Goal: Book appointment/travel/reservation

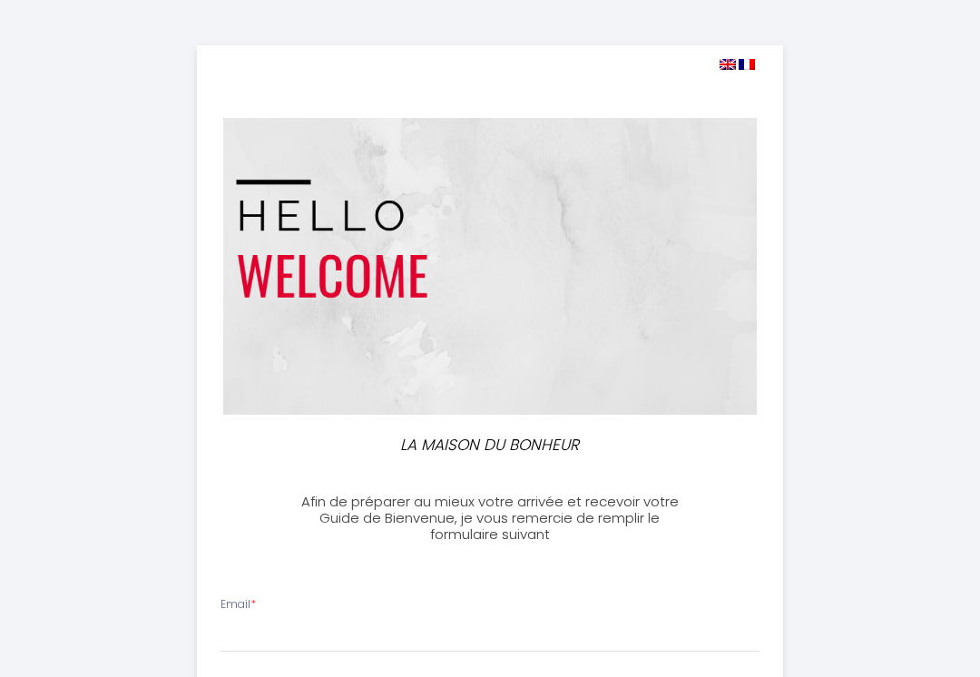
select select
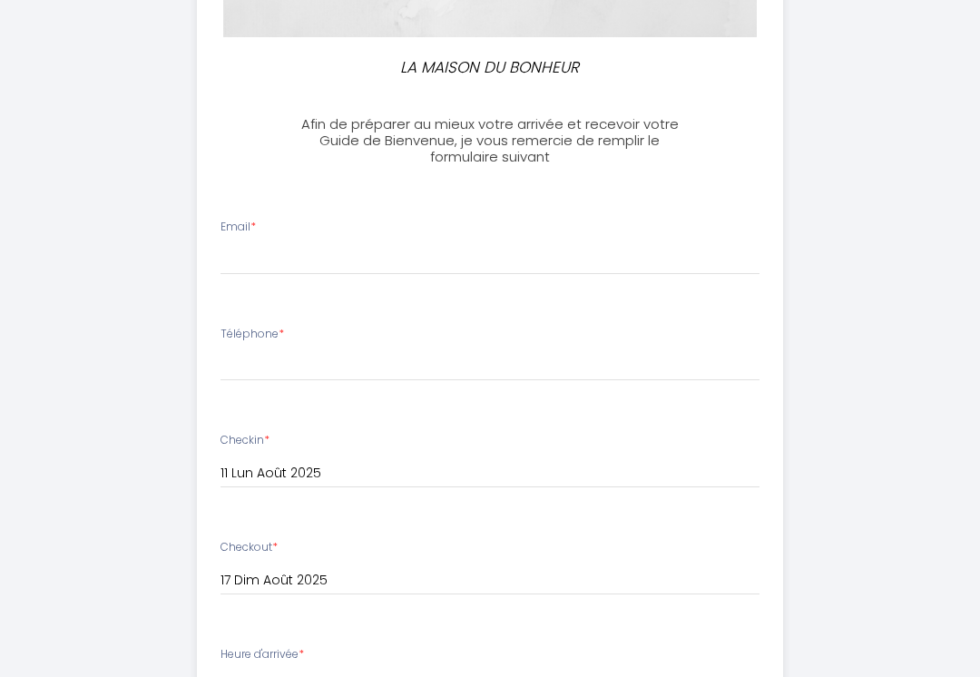
scroll to position [380, 0]
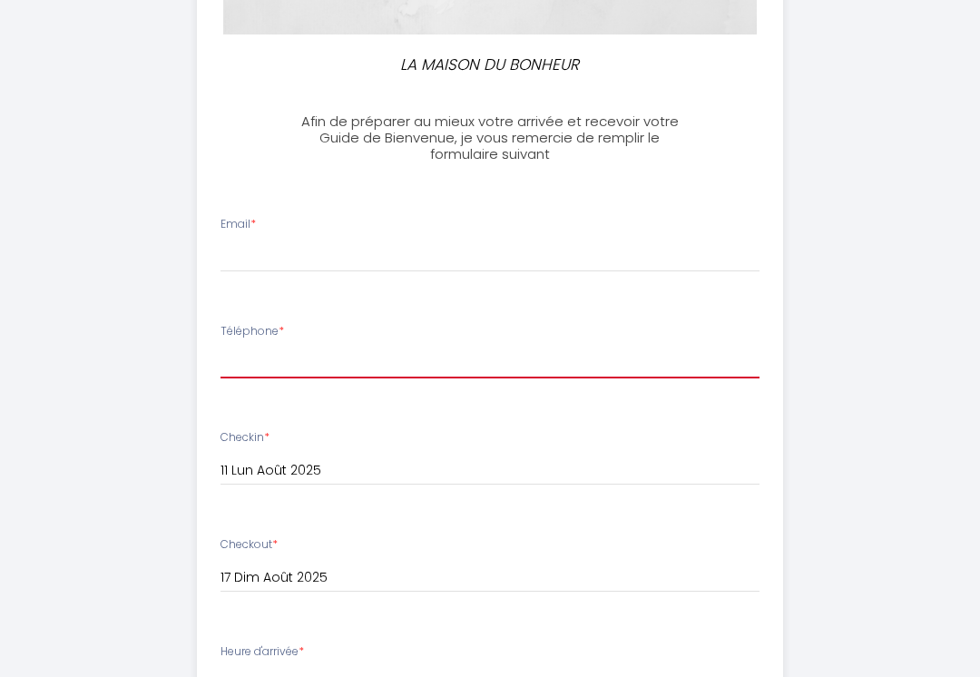
click at [241, 364] on input "Téléphone *" at bounding box center [491, 362] width 540 height 33
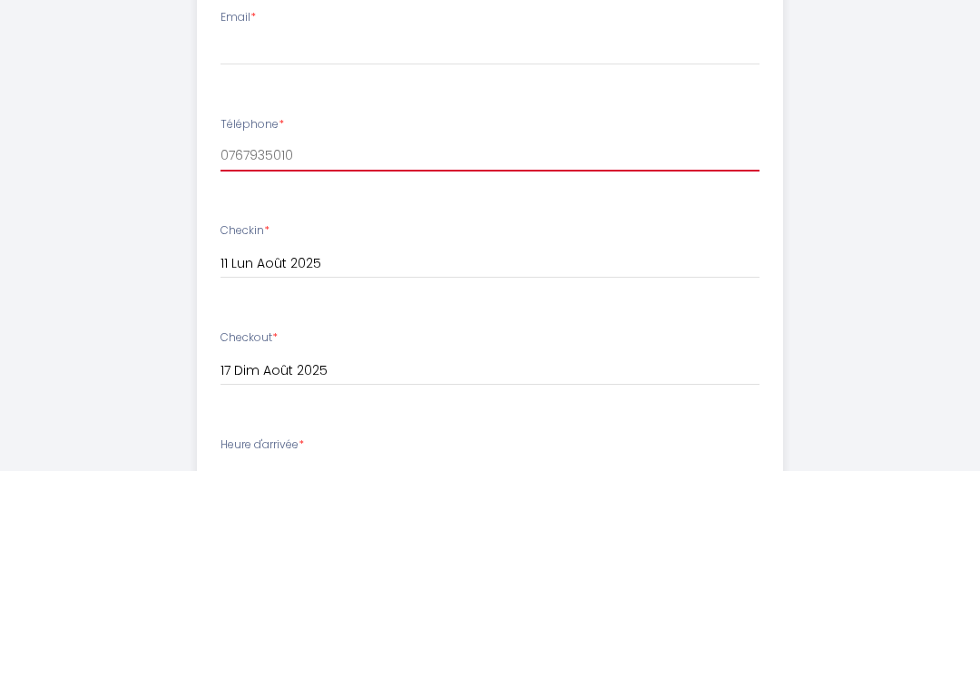
type input "0767935010"
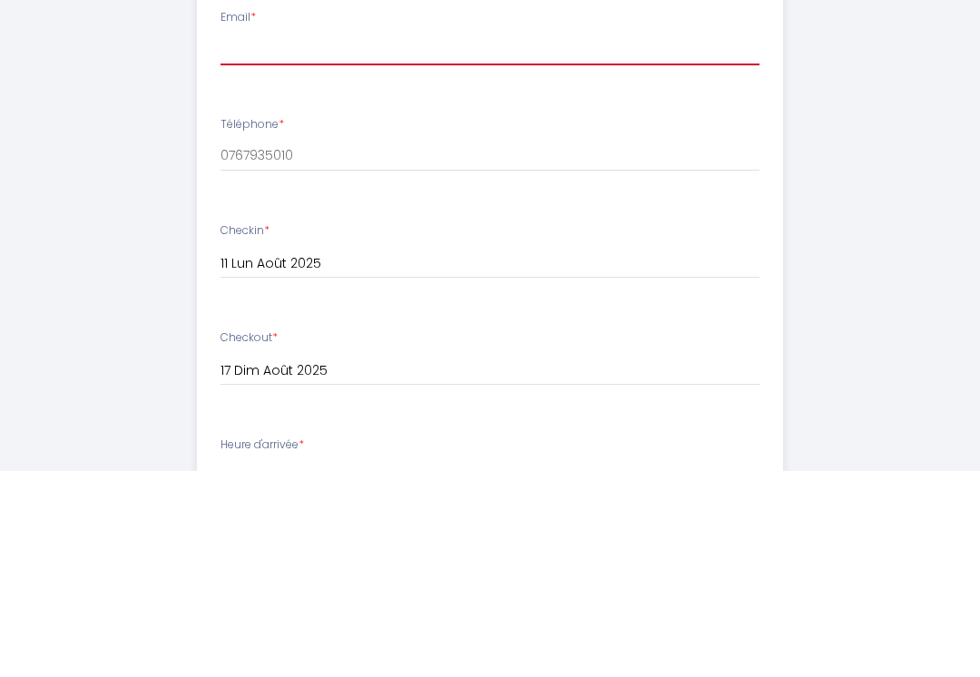
click at [234, 240] on input "Email *" at bounding box center [491, 256] width 540 height 33
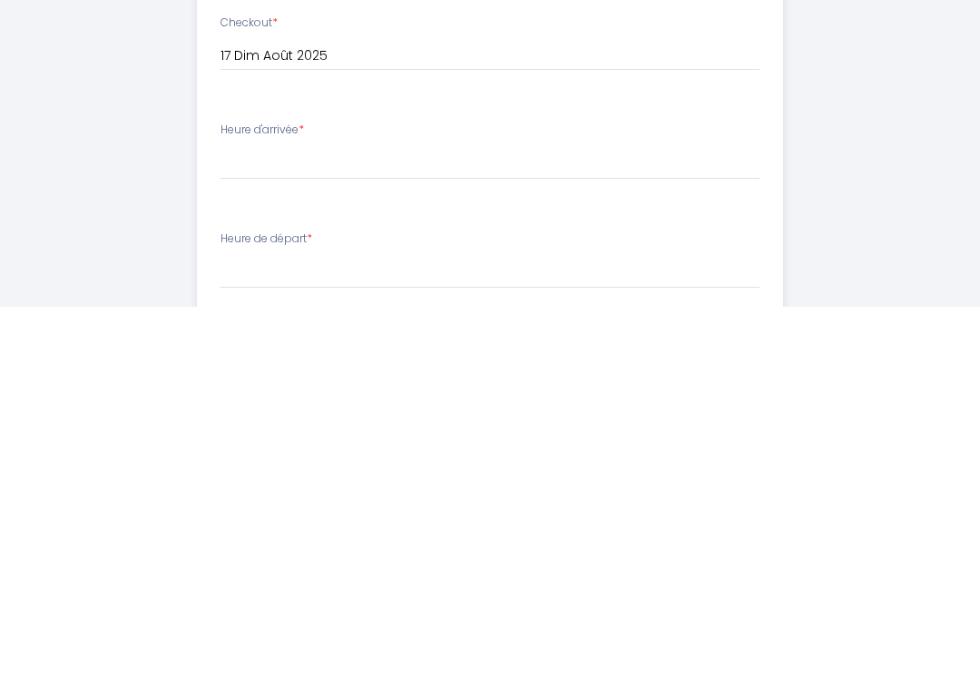
type input "[EMAIL_ADDRESS][DOMAIN_NAME]"
click at [299, 516] on select "17:00 17:30 18:00 18:30 19:00 19:30 20:00 20:30 21:00 21:30 22:00 22:30 23:00 2…" at bounding box center [491, 533] width 540 height 34
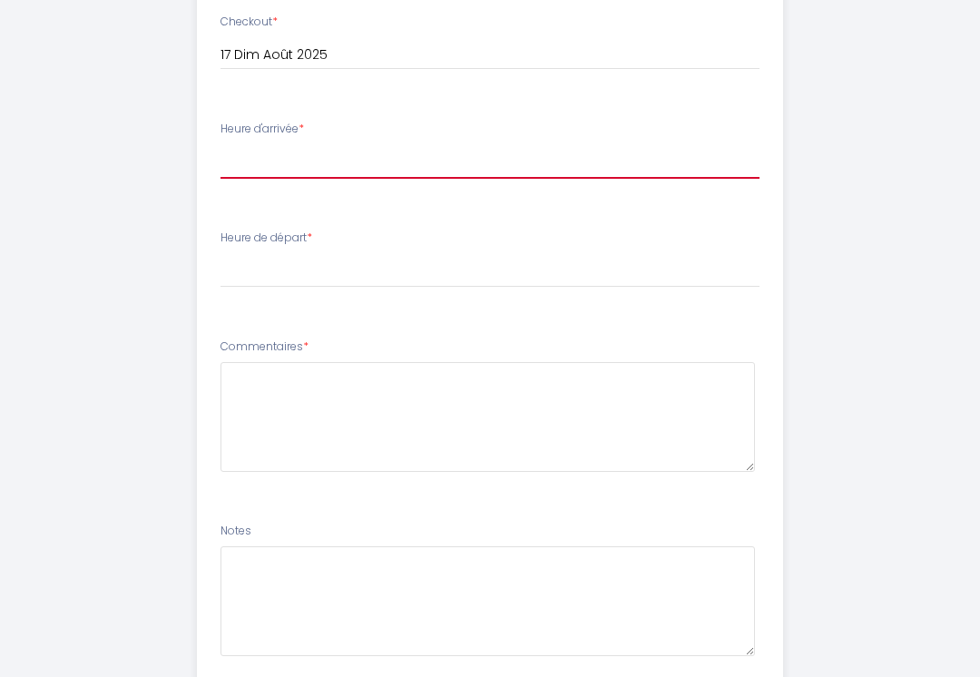
select select "17:30"
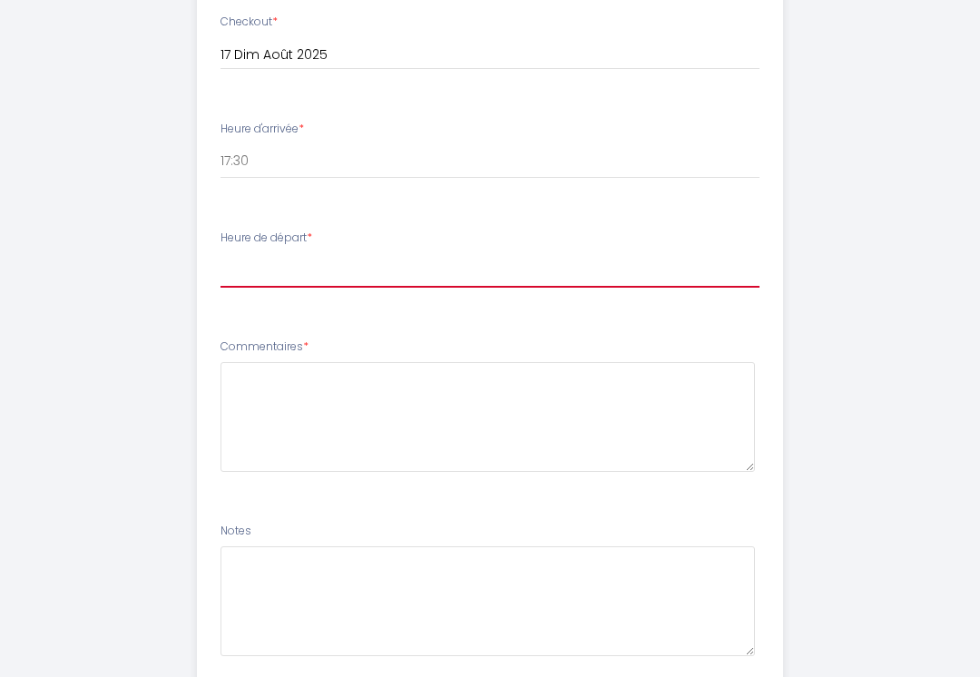
click at [271, 269] on select "00:00 00:30 01:00 01:30 02:00 02:30 03:00 03:30 04:00 04:30 05:00 05:30 06:00 0…" at bounding box center [491, 270] width 540 height 34
select select "10:00"
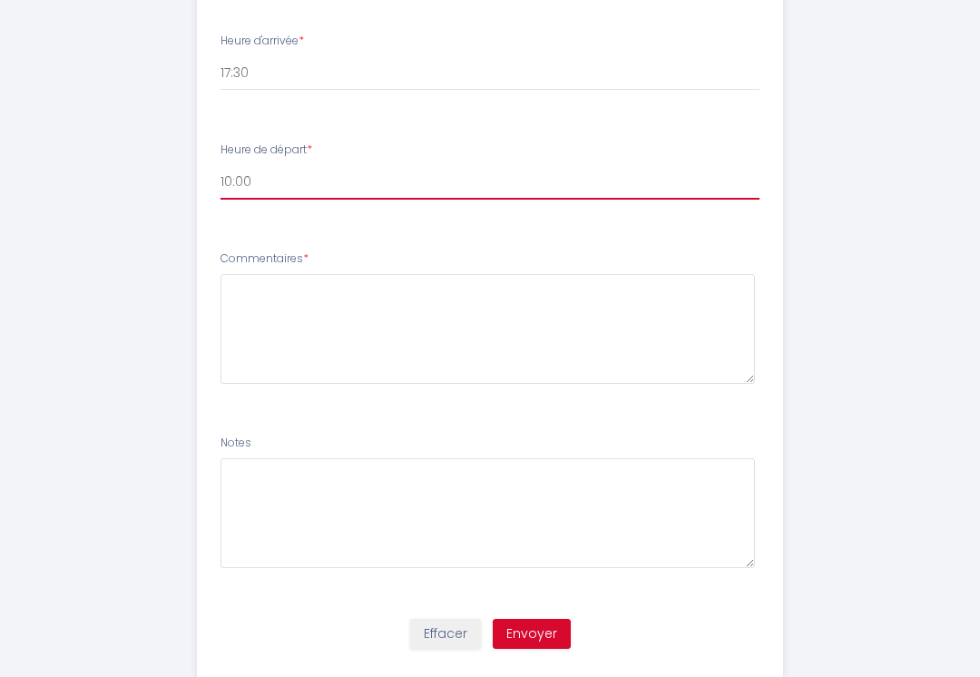
scroll to position [1006, 0]
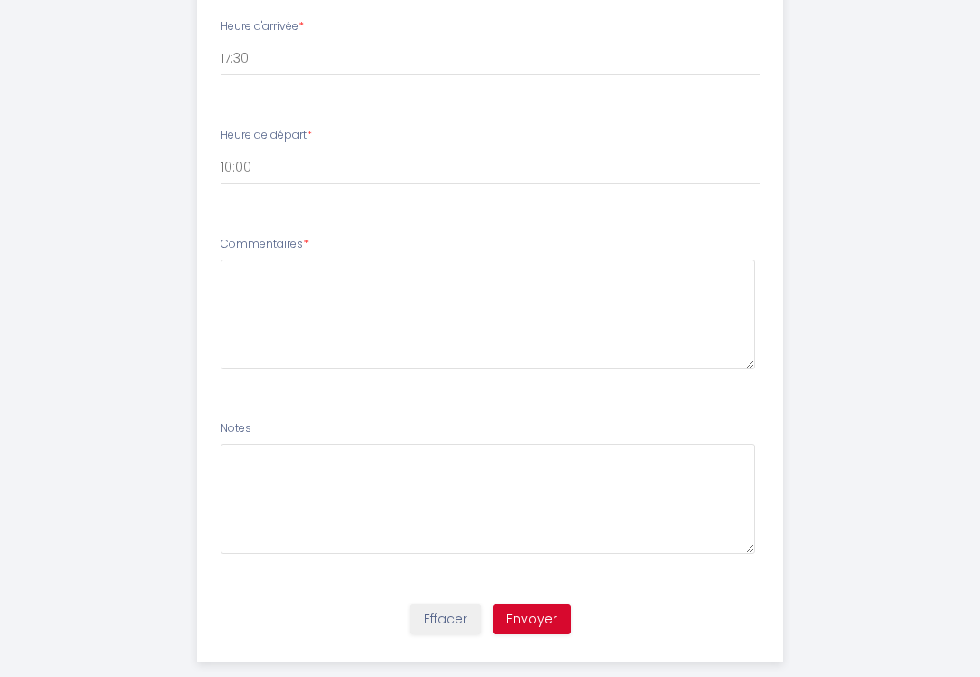
click at [540, 610] on button "Envoyer" at bounding box center [532, 619] width 78 height 31
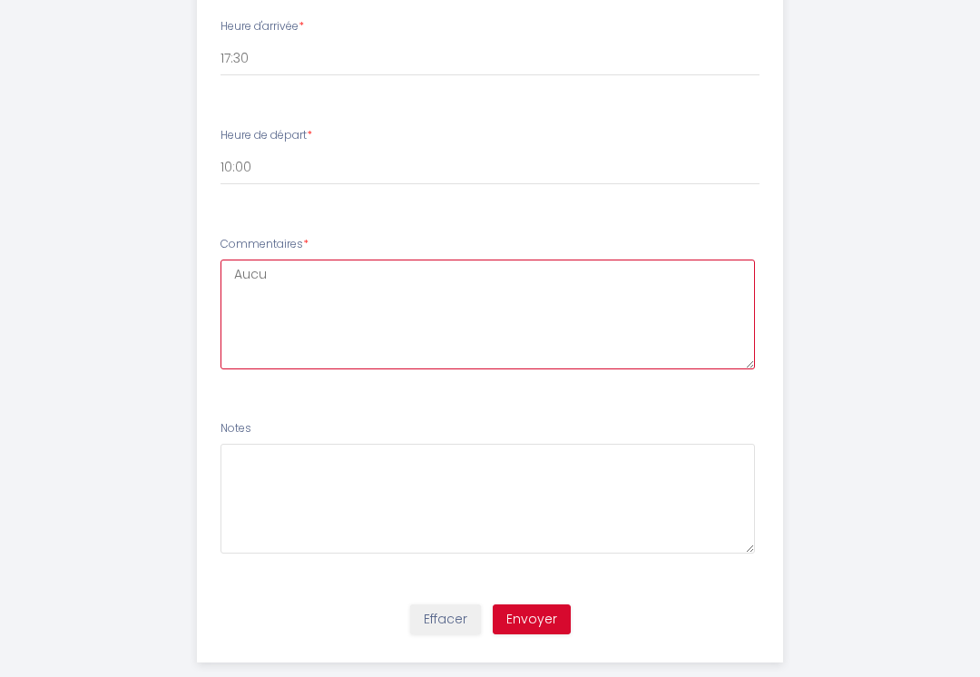
type textarea "Aucun"
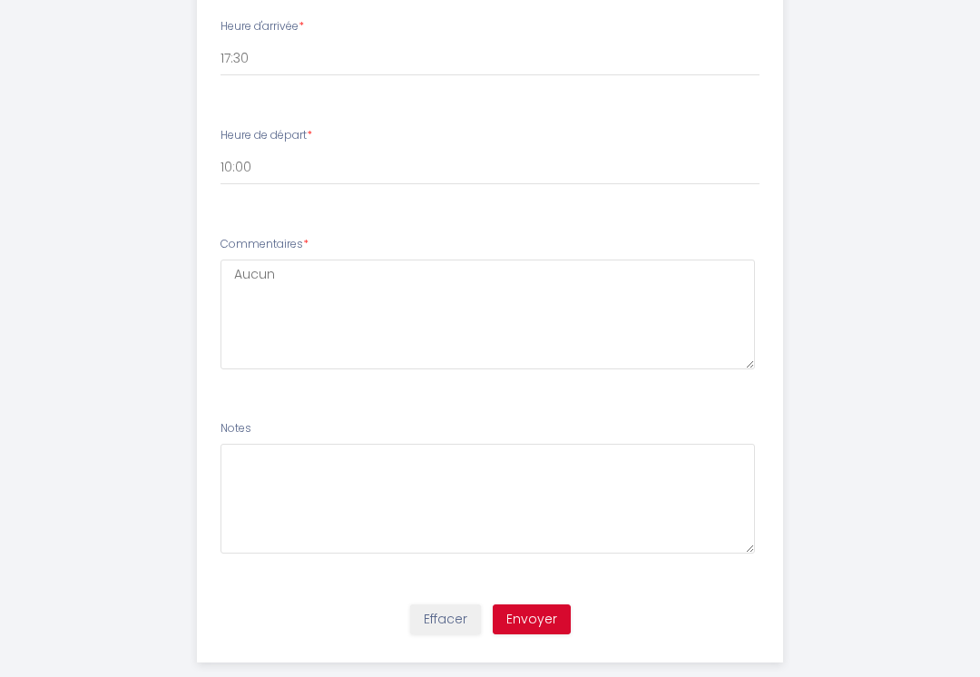
click at [535, 611] on button "Envoyer" at bounding box center [532, 619] width 78 height 31
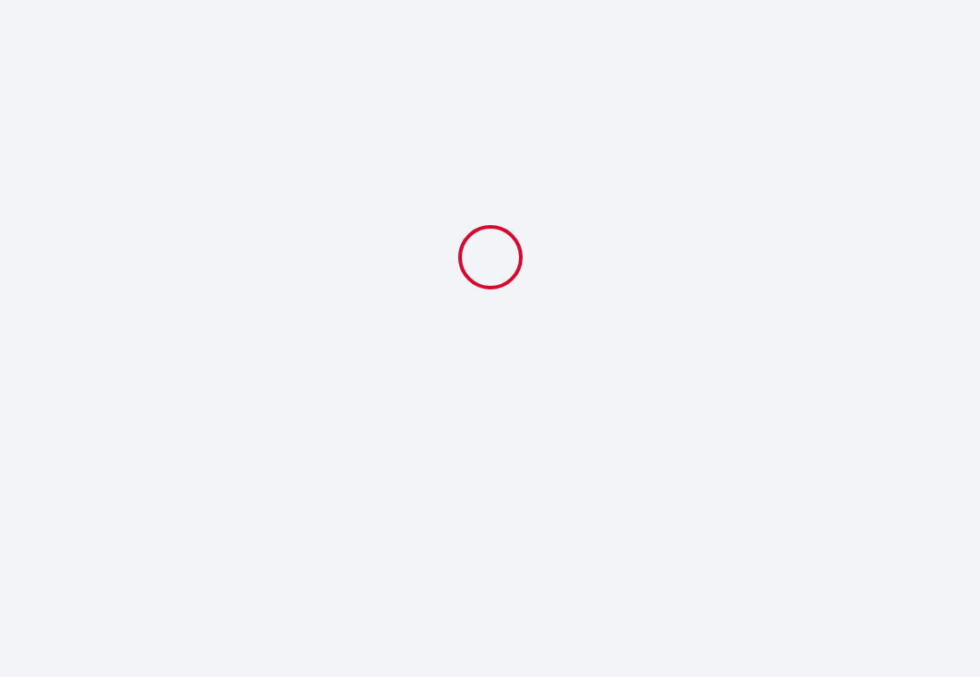
select select "17:30"
select select "10:00"
